Goal: Task Accomplishment & Management: Manage account settings

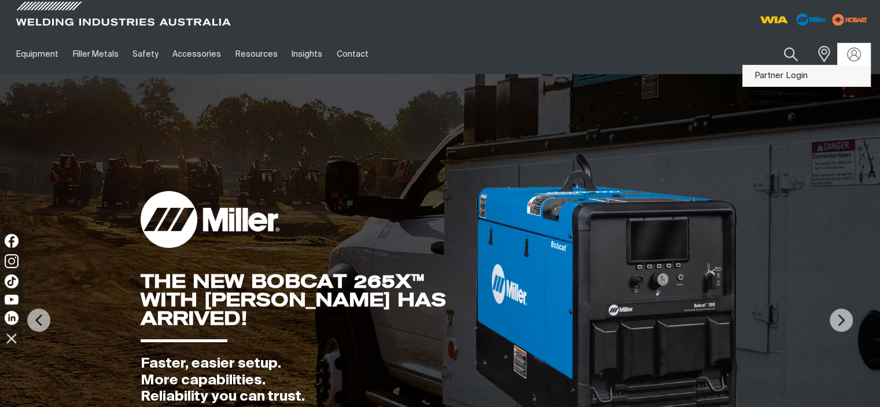
click at [812, 73] on link "Partner Login" at bounding box center [806, 75] width 127 height 21
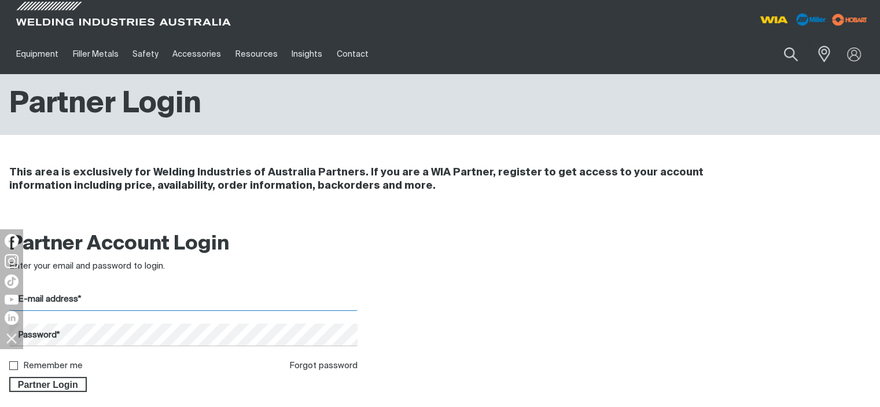
type input "[EMAIL_ADDRESS][DOMAIN_NAME]"
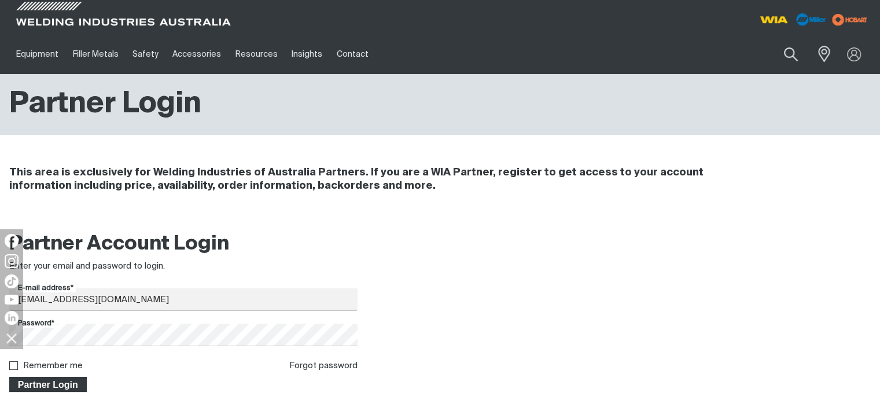
click at [49, 386] on span "Partner Login" at bounding box center [47, 384] width 75 height 15
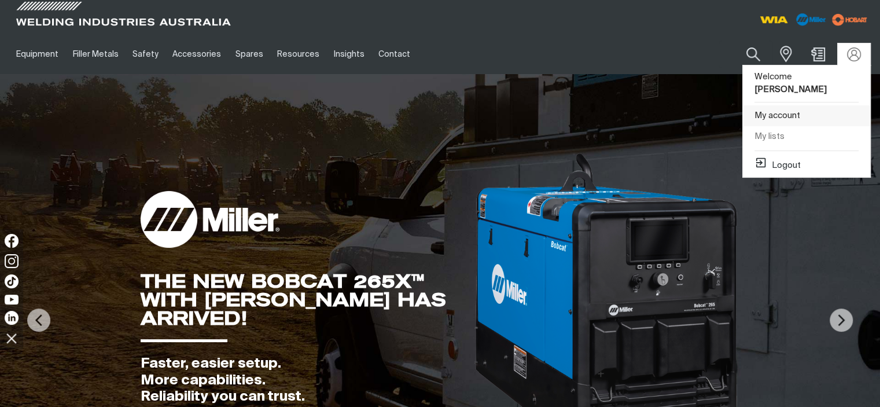
click at [831, 105] on link "My account" at bounding box center [806, 115] width 127 height 21
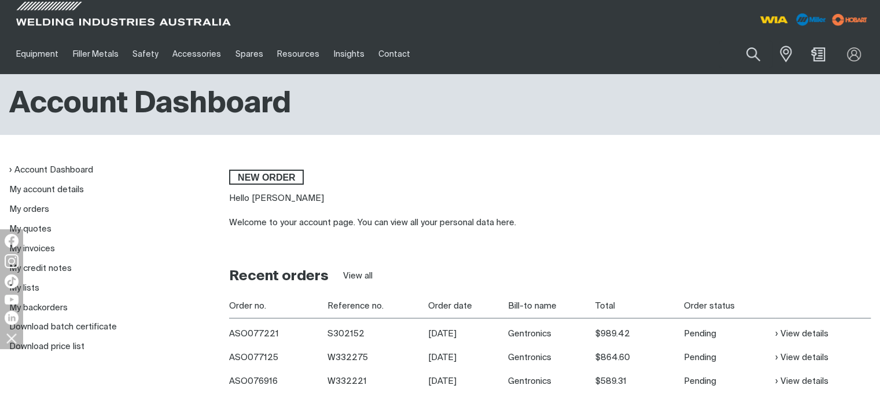
scroll to position [58, 0]
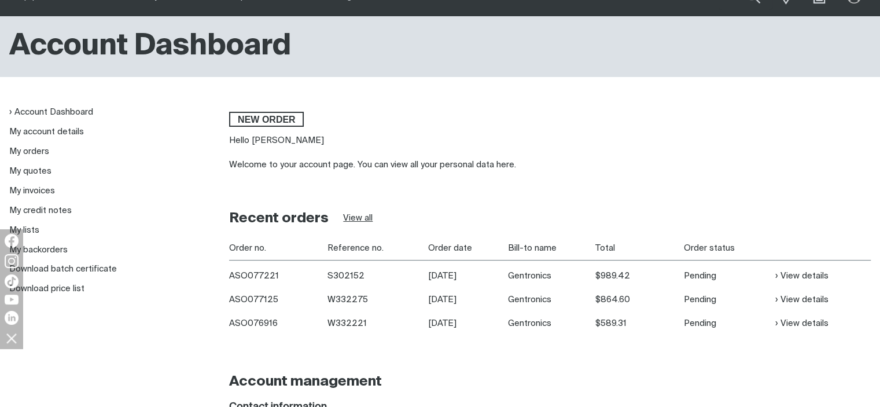
click at [361, 216] on link "View all" at bounding box center [358, 218] width 30 height 13
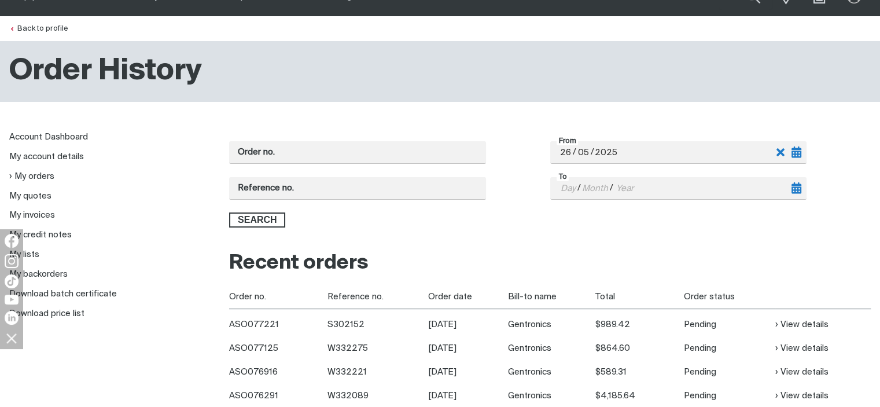
scroll to position [116, 0]
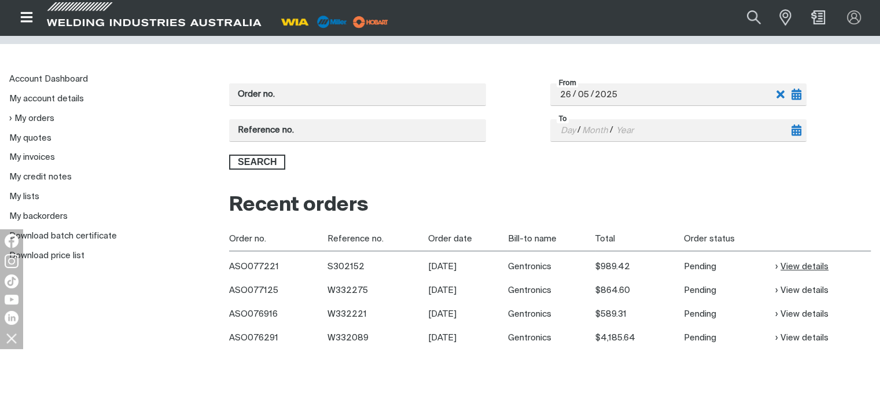
click at [805, 264] on link "View details" at bounding box center [801, 266] width 53 height 13
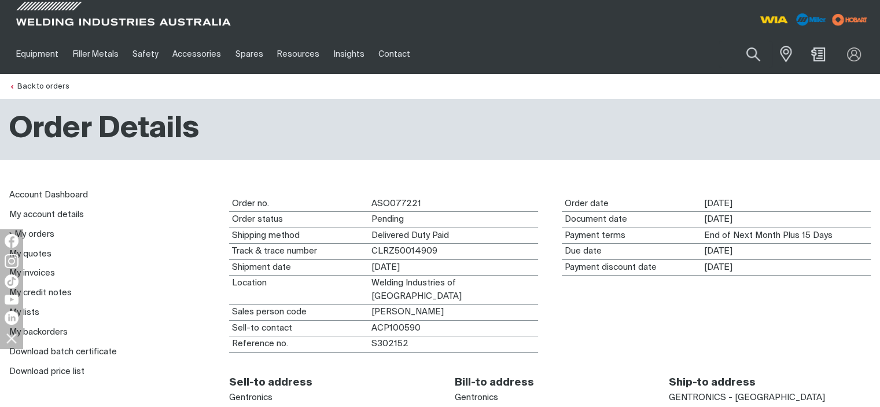
scroll to position [231, 0]
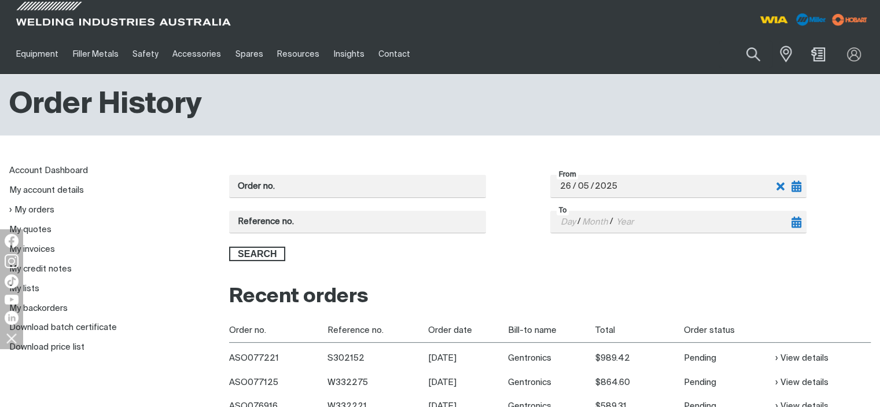
scroll to position [116, 0]
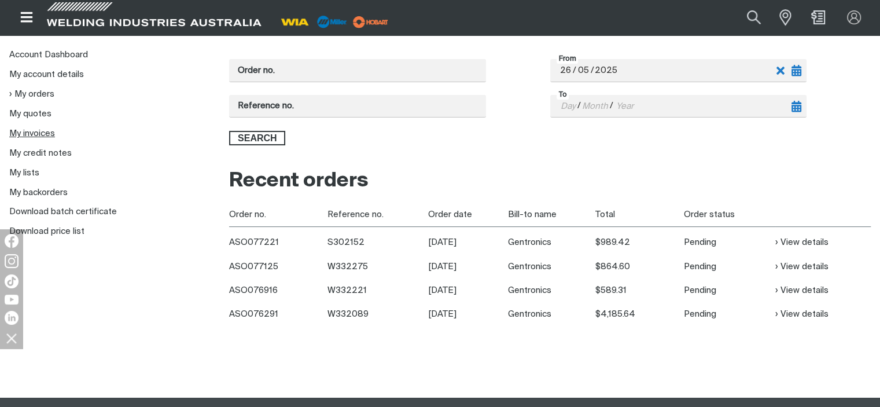
click at [28, 131] on link "My invoices" at bounding box center [32, 133] width 46 height 9
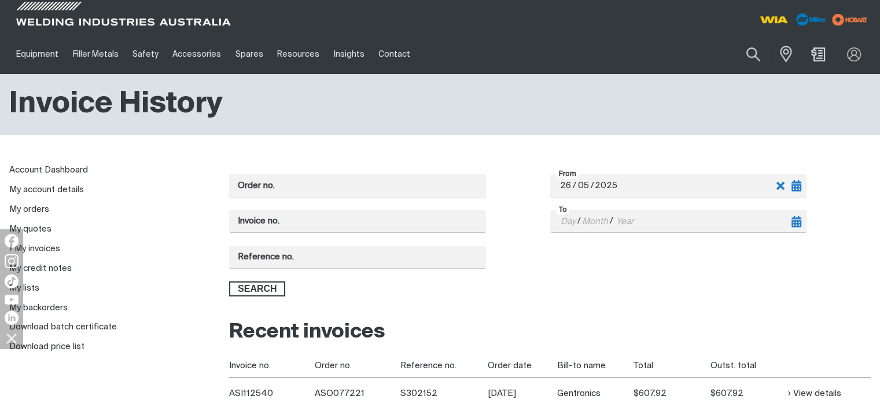
scroll to position [116, 0]
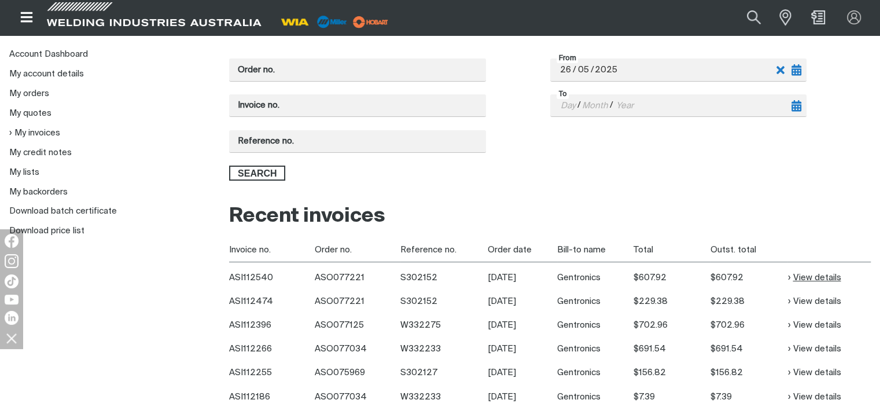
click at [808, 277] on link "View details" at bounding box center [814, 277] width 53 height 13
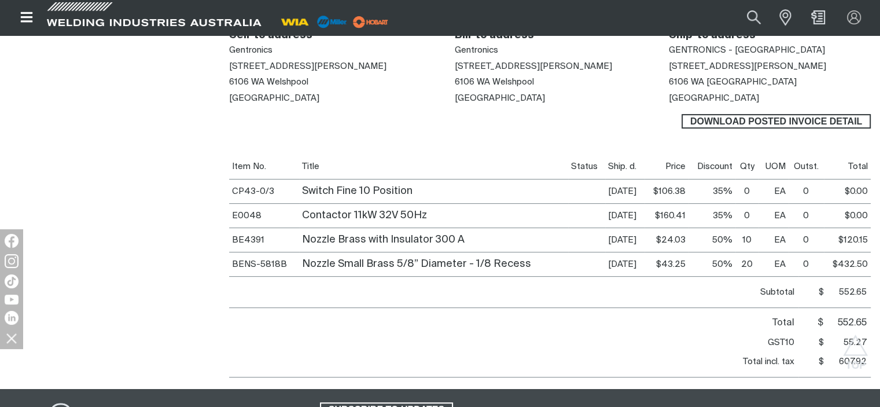
scroll to position [289, 0]
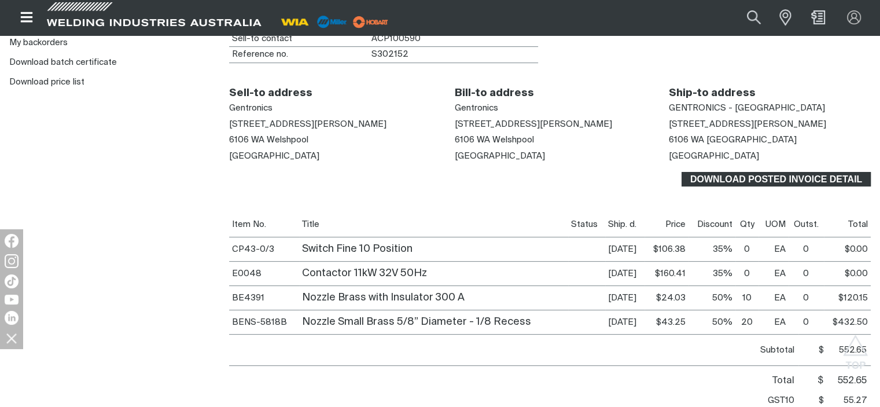
click at [799, 172] on span "Download Posted invoice detail" at bounding box center [776, 179] width 187 height 15
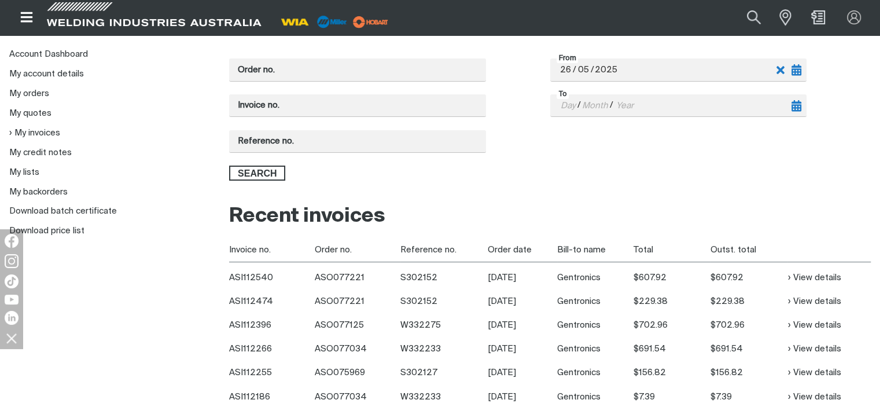
scroll to position [231, 0]
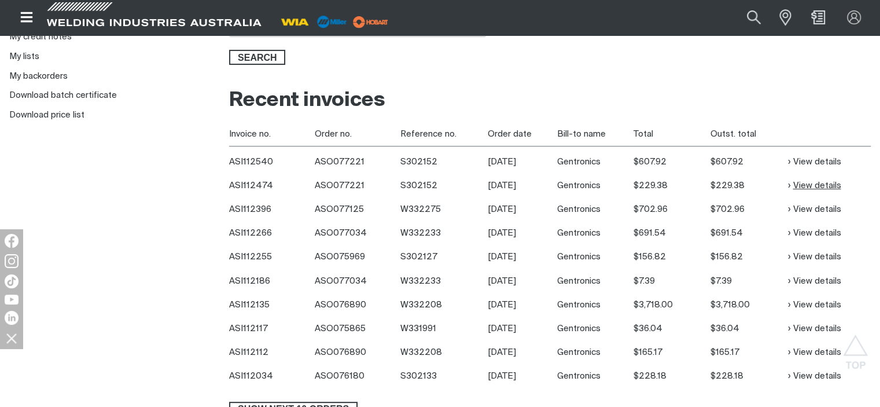
click at [815, 182] on link "View details" at bounding box center [814, 185] width 53 height 13
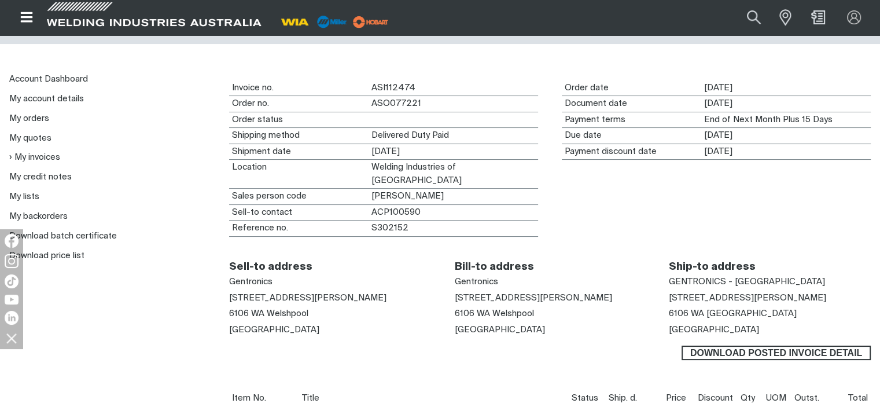
scroll to position [174, 0]
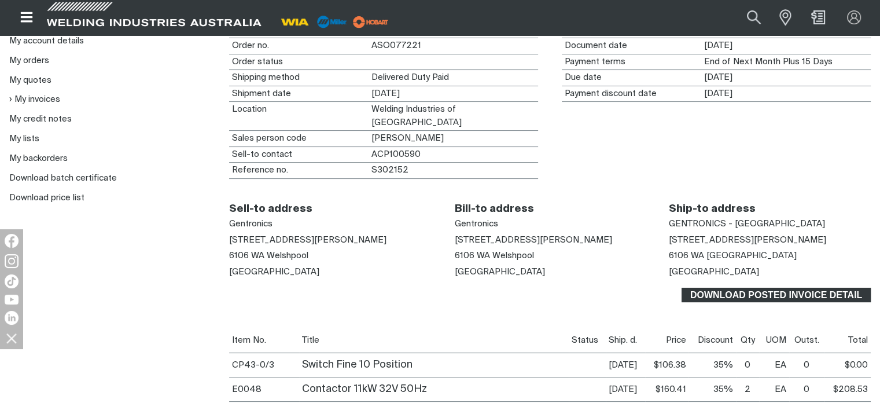
click at [759, 288] on span "Download Posted invoice detail" at bounding box center [776, 295] width 187 height 15
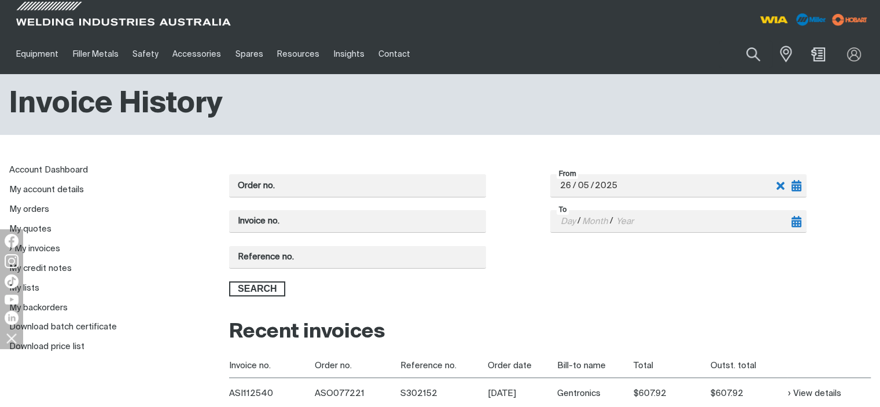
scroll to position [231, 0]
